Goal: Task Accomplishment & Management: Use online tool/utility

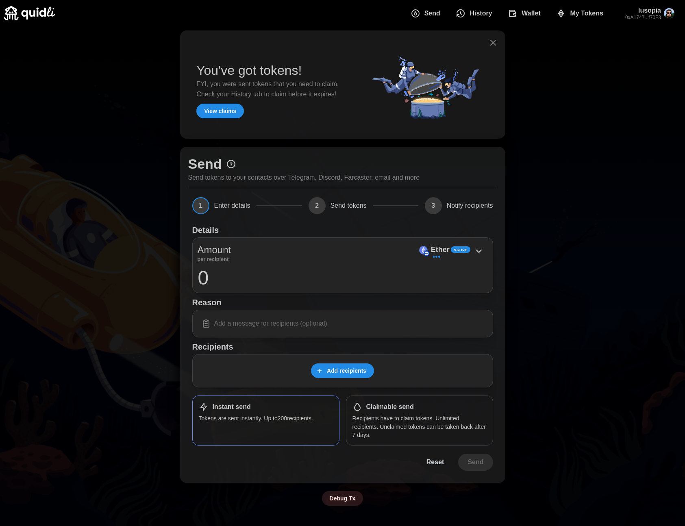
click at [493, 42] on icon "button" at bounding box center [494, 43] width 10 height 10
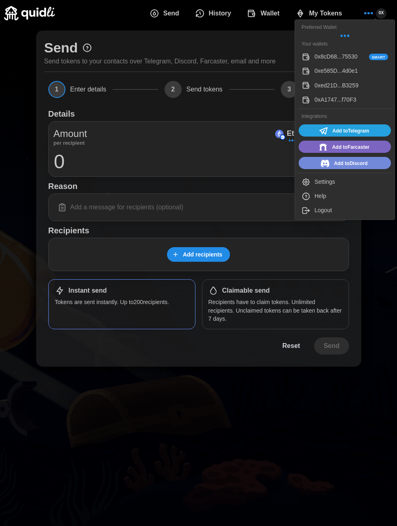
click at [322, 209] on div "Logout" at bounding box center [352, 210] width 74 height 9
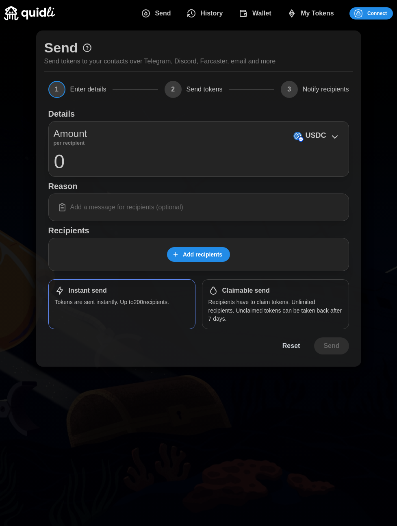
click at [374, 14] on span "Connect" at bounding box center [378, 13] width 20 height 11
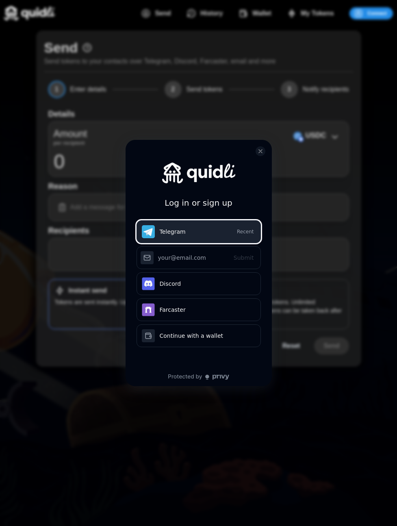
click at [190, 231] on button "Telegram Recent" at bounding box center [199, 231] width 124 height 23
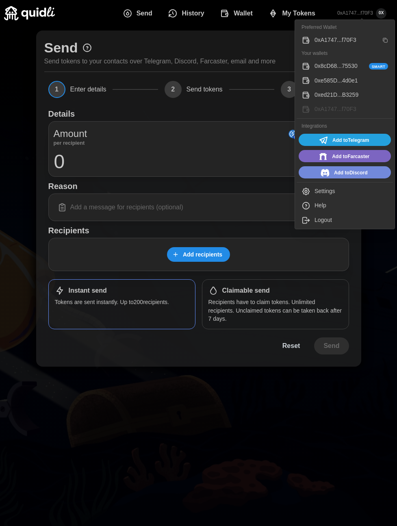
click at [316, 222] on div "Logout" at bounding box center [352, 220] width 74 height 9
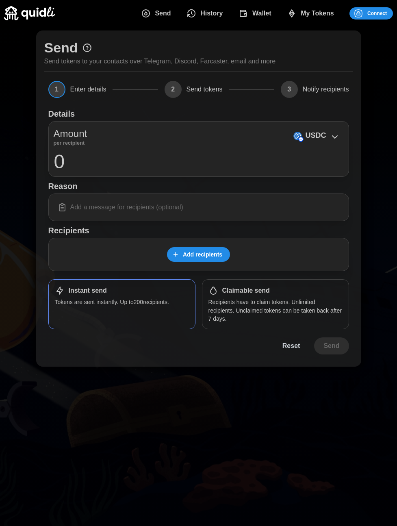
click at [377, 13] on span "Connect" at bounding box center [378, 13] width 20 height 11
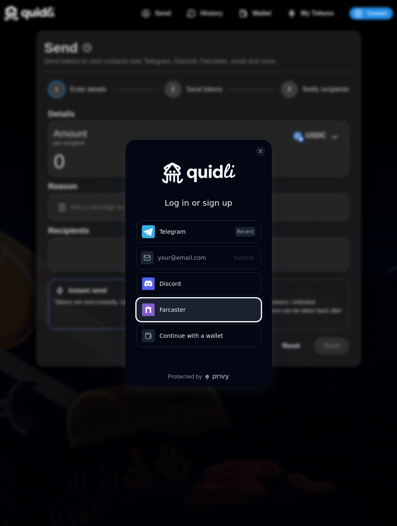
click at [172, 312] on button "Farcaster" at bounding box center [199, 310] width 124 height 23
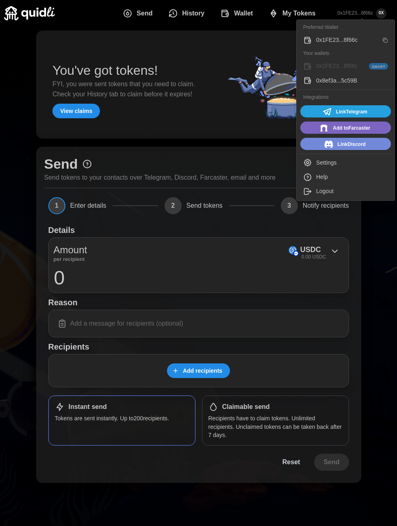
click at [380, 10] on span "0X" at bounding box center [381, 13] width 11 height 11
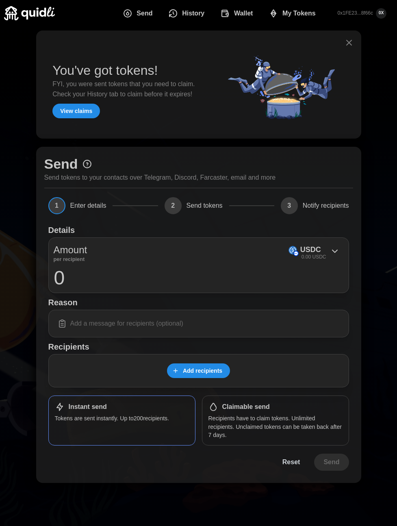
click at [327, 193] on div "Logout" at bounding box center [352, 191] width 72 height 9
click at [377, 11] on span "Connect" at bounding box center [378, 13] width 20 height 11
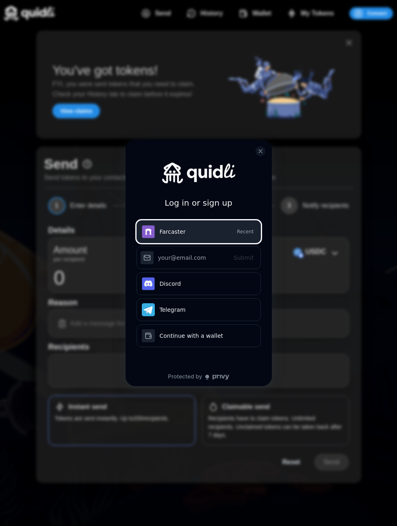
click at [174, 228] on button "Farcaster Recent" at bounding box center [199, 231] width 124 height 23
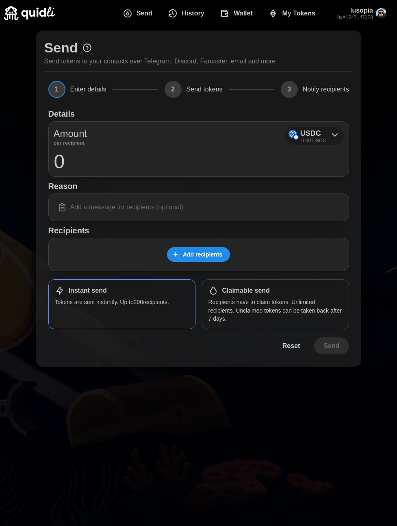
click at [332, 136] on icon at bounding box center [335, 135] width 10 height 10
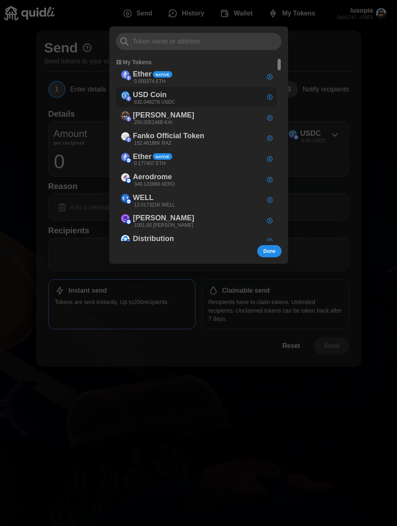
click at [188, 97] on div "USD Coin 632.048278 USDC" at bounding box center [196, 97] width 161 height 21
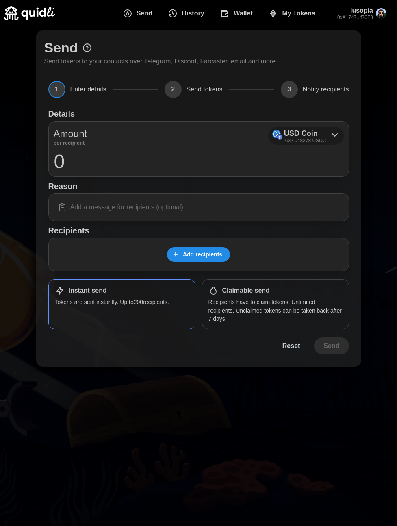
click at [318, 130] on div "USD Coin 632.048278 USDC" at bounding box center [305, 136] width 42 height 17
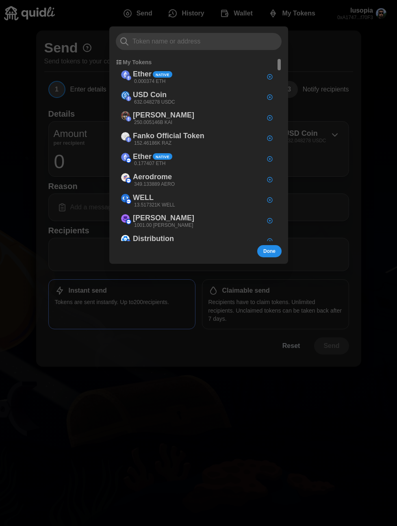
click at [139, 502] on div at bounding box center [198, 263] width 397 height 526
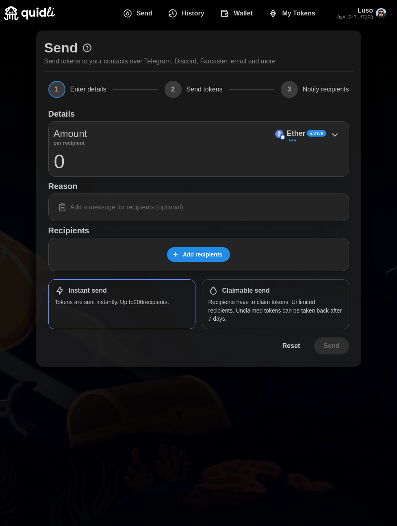
click at [253, 172] on div "Amount per recipient Ether Native 0" at bounding box center [198, 149] width 301 height 56
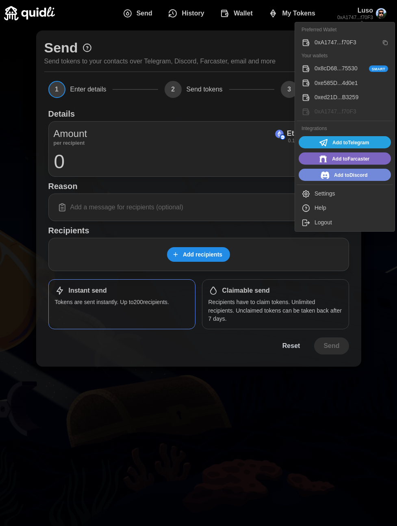
click at [371, 13] on p "Luso" at bounding box center [356, 11] width 36 height 10
click at [312, 226] on button "Logout" at bounding box center [345, 223] width 96 height 14
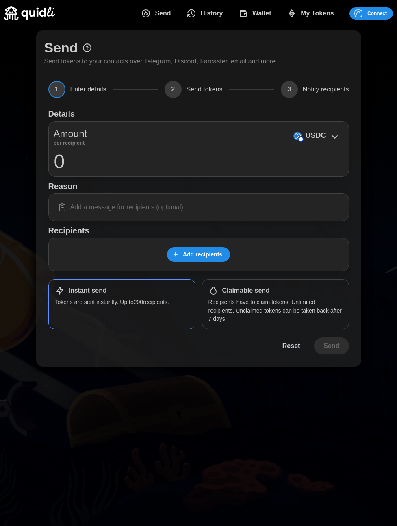
click at [366, 13] on span "Connect" at bounding box center [370, 13] width 33 height 11
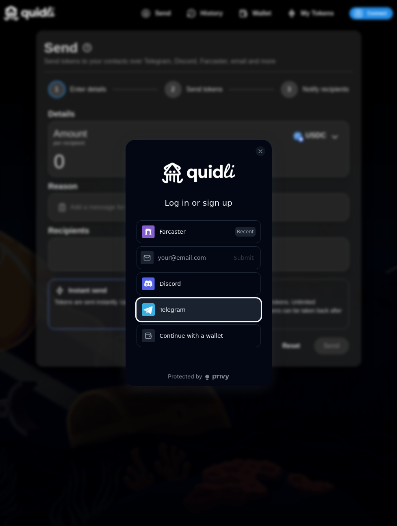
click at [180, 311] on button "Telegram" at bounding box center [199, 310] width 124 height 23
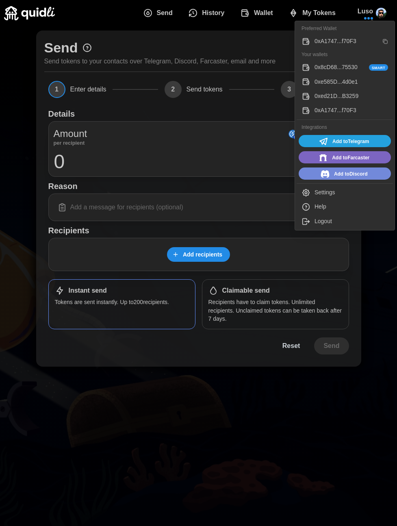
click at [213, 170] on input "0" at bounding box center [199, 161] width 290 height 20
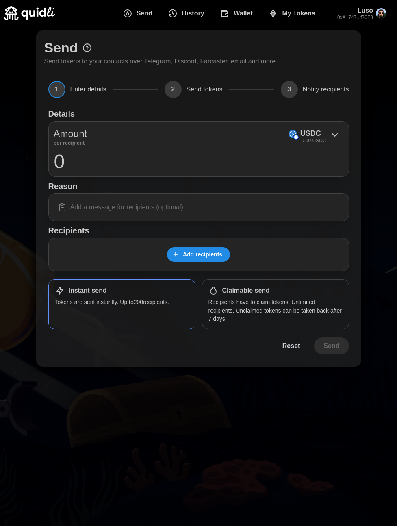
click at [299, 14] on span "My Tokens" at bounding box center [298, 13] width 33 height 16
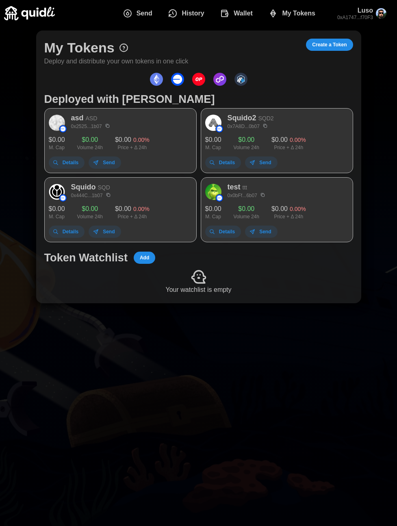
click at [338, 46] on span "Create a Token" at bounding box center [329, 44] width 35 height 11
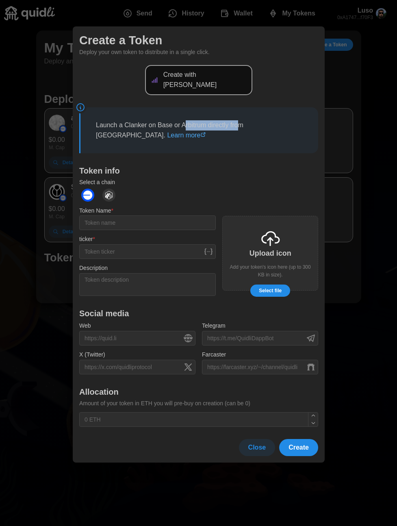
drag, startPoint x: 187, startPoint y: 120, endPoint x: 240, endPoint y: 116, distance: 53.8
click at [240, 120] on p "Launch a Clanker on Base or Arbitrum directly from Quidli. Learn more" at bounding box center [199, 130] width 207 height 20
copy p "rbitrum directly fro"
click at [41, 314] on div at bounding box center [198, 263] width 397 height 526
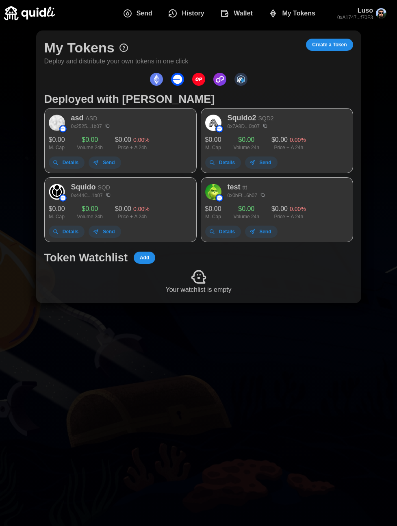
click at [41, 314] on div at bounding box center [198, 263] width 397 height 526
click at [146, 11] on span "Send" at bounding box center [145, 13] width 16 height 16
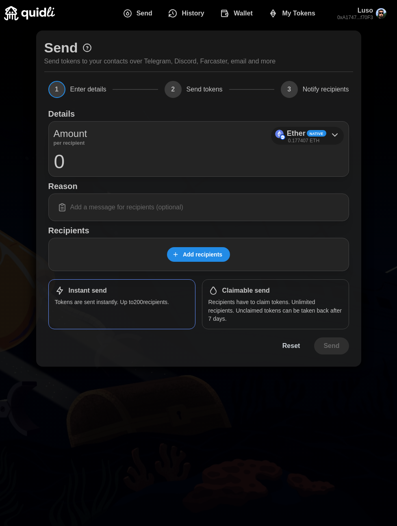
click at [294, 133] on p "Ether" at bounding box center [296, 134] width 19 height 12
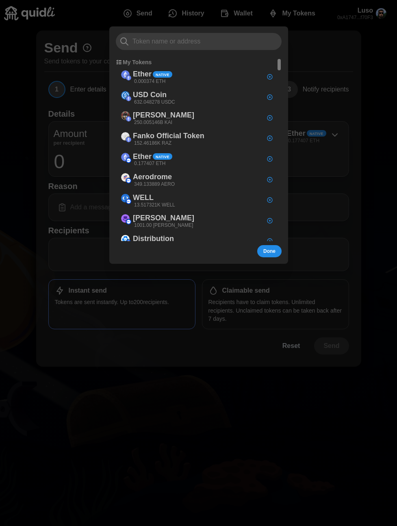
click at [28, 159] on div at bounding box center [198, 263] width 397 height 526
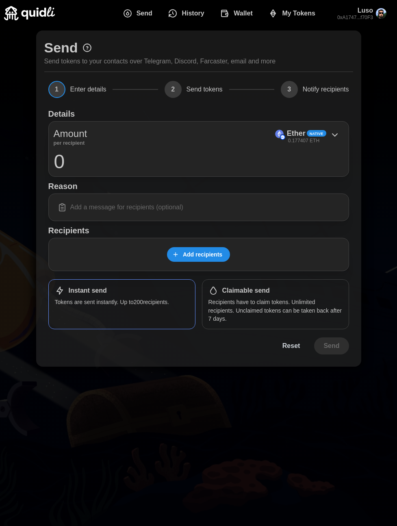
click at [57, 187] on h1 "Reason" at bounding box center [198, 186] width 301 height 11
click at [281, 92] on span "3" at bounding box center [289, 89] width 17 height 17
click at [286, 88] on span "3" at bounding box center [289, 89] width 17 height 17
click at [169, 92] on span "2" at bounding box center [173, 89] width 17 height 17
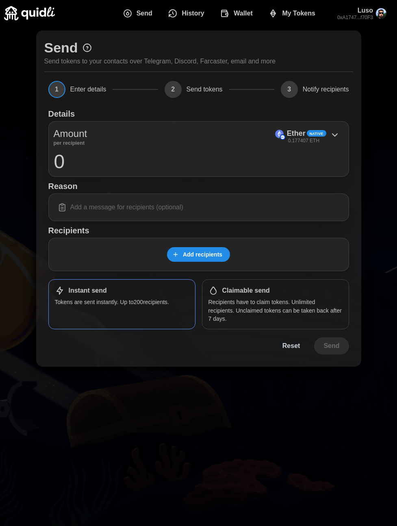
click at [127, 185] on h1 "Reason" at bounding box center [198, 186] width 301 height 11
click at [186, 251] on span "Add recipients" at bounding box center [202, 255] width 39 height 14
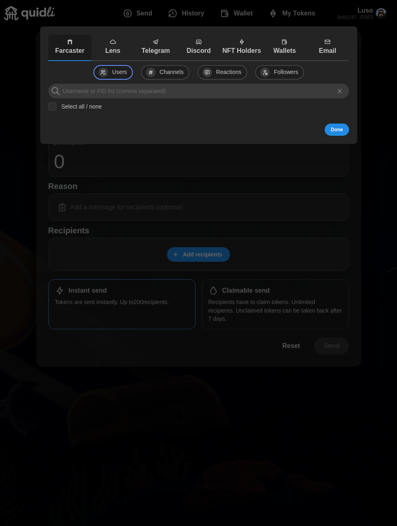
click at [110, 52] on p "Lens" at bounding box center [112, 51] width 39 height 10
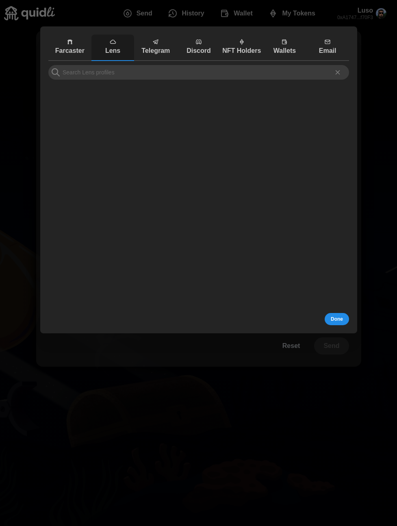
click at [380, 13] on div at bounding box center [198, 263] width 397 height 526
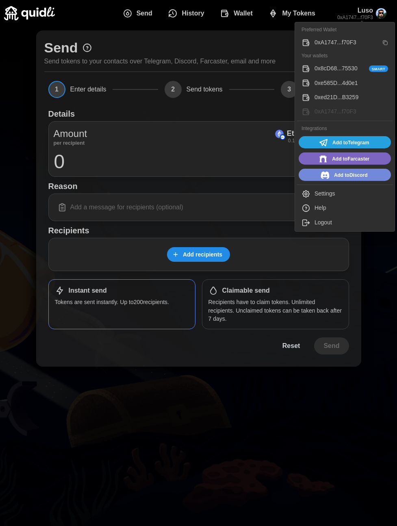
click at [319, 206] on div "Help" at bounding box center [352, 208] width 74 height 9
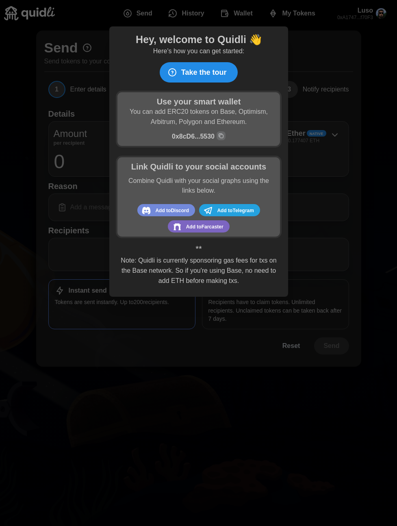
click at [365, 168] on div at bounding box center [198, 263] width 397 height 526
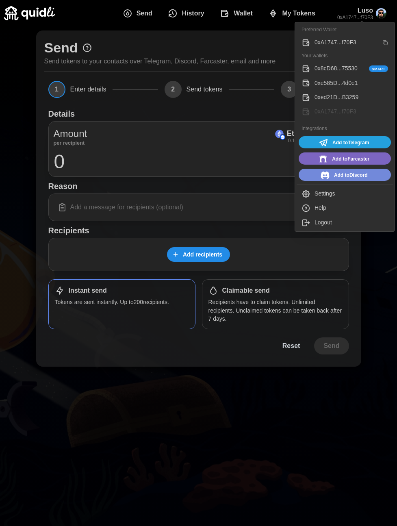
click at [327, 211] on div "Help" at bounding box center [352, 208] width 74 height 9
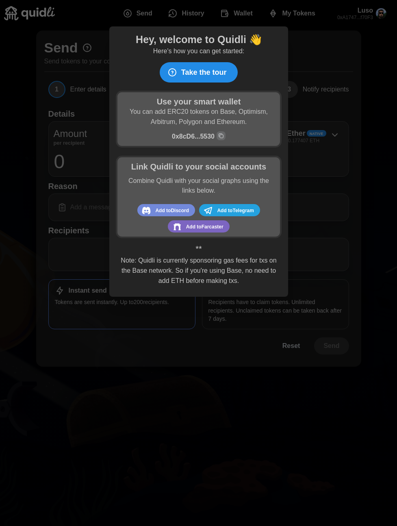
click at [185, 75] on span "Take the tour" at bounding box center [204, 73] width 46 height 20
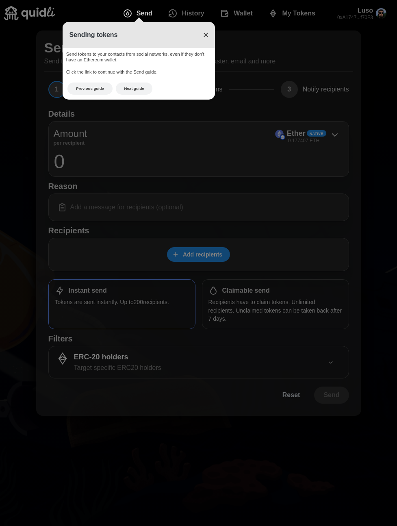
click at [207, 34] on span "×" at bounding box center [206, 34] width 6 height 11
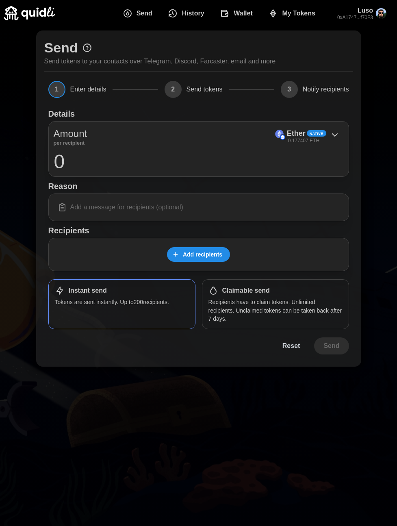
click at [207, 34] on div "Send Send tokens to your contacts over Telegram, Discord, Farcaster, email and …" at bounding box center [198, 199] width 325 height 336
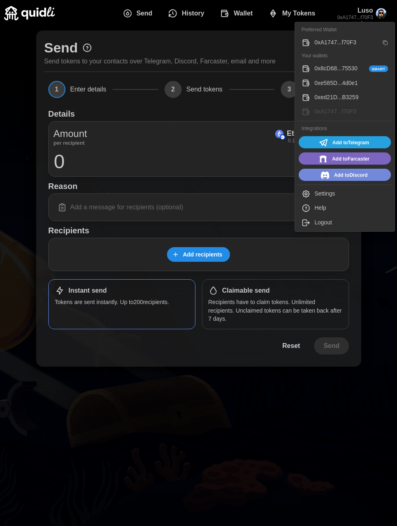
click at [331, 207] on div "Help" at bounding box center [352, 208] width 74 height 9
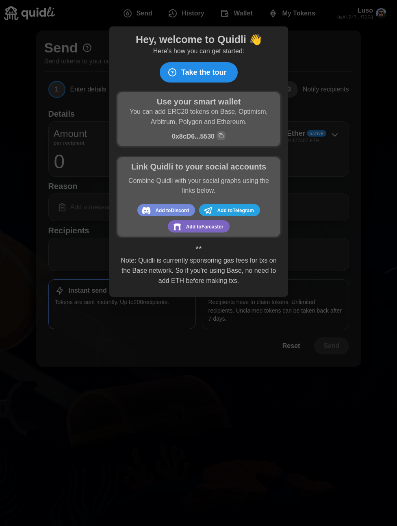
click at [197, 70] on span "Take the tour" at bounding box center [204, 73] width 46 height 20
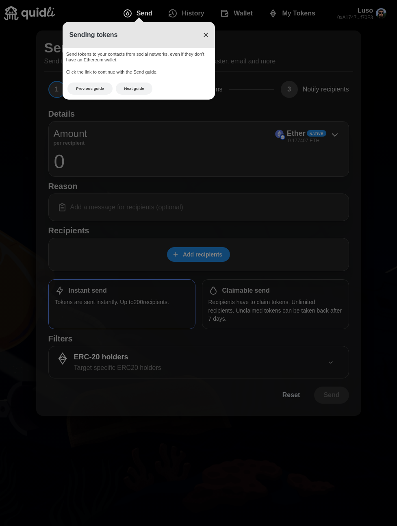
click at [207, 35] on span "×" at bounding box center [206, 34] width 6 height 11
